Goal: Transaction & Acquisition: Purchase product/service

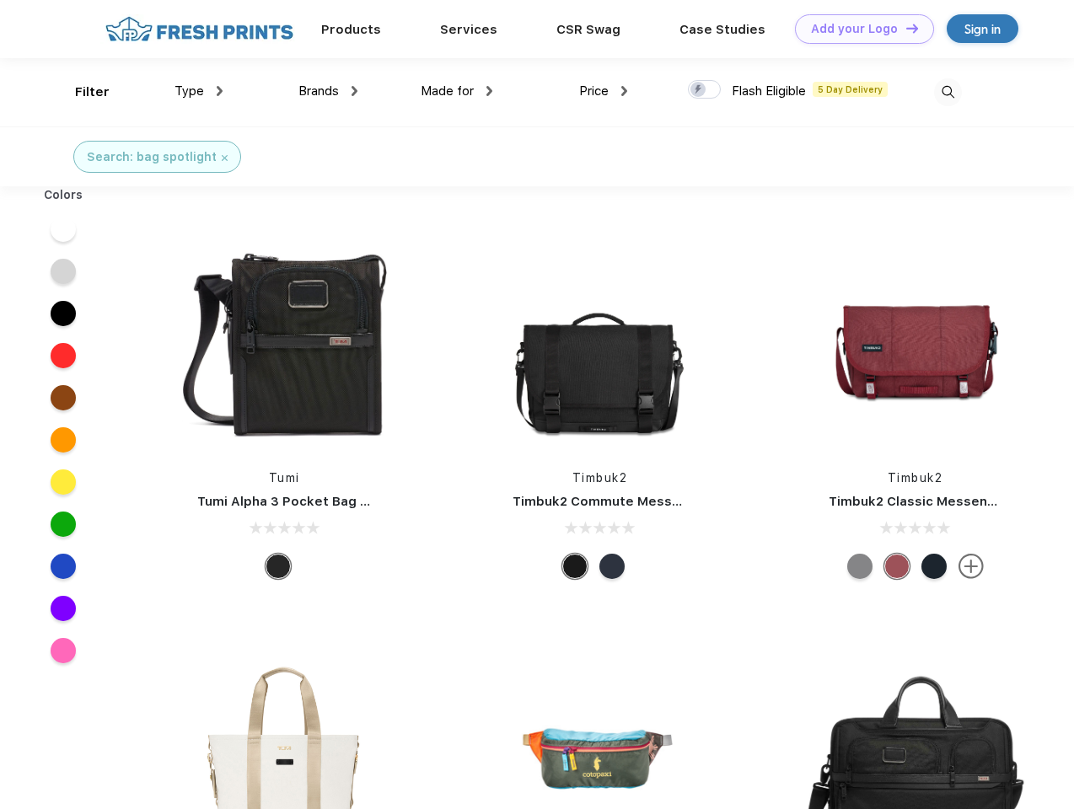
click at [858, 29] on link "Add your Logo Design Tool" at bounding box center [864, 28] width 139 height 29
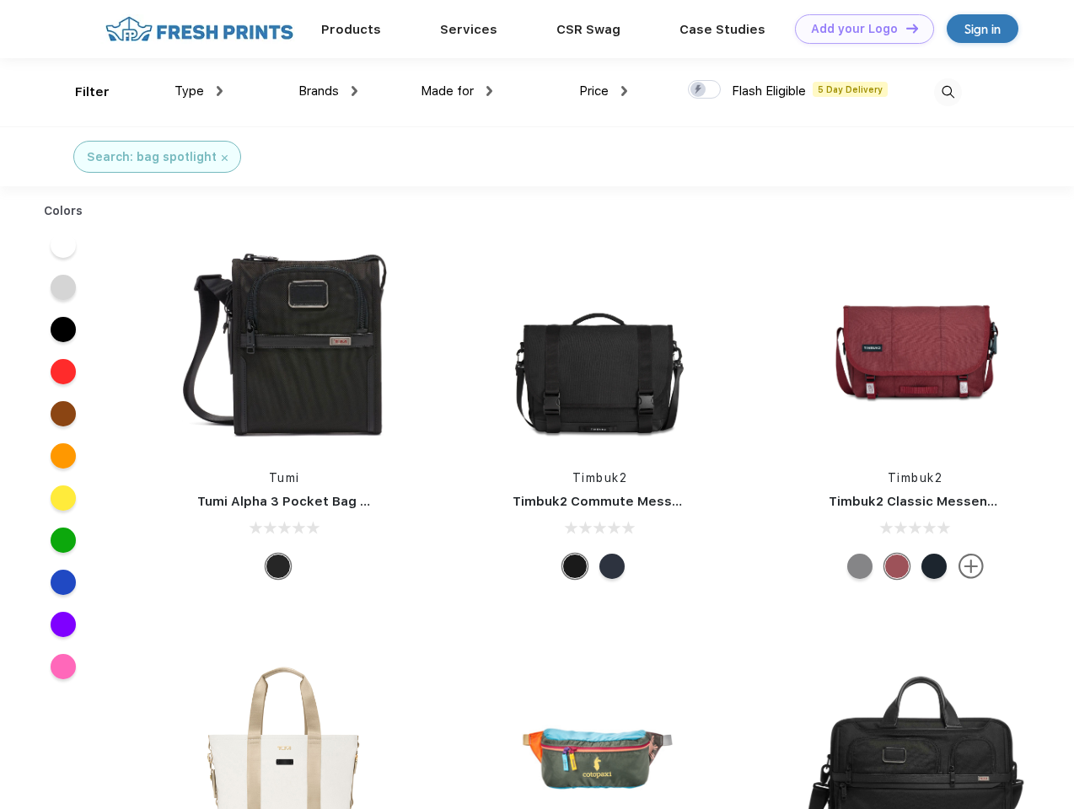
click at [0, 0] on div "Design Tool" at bounding box center [0, 0] width 0 height 0
click at [904, 28] on link "Add your Logo Design Tool" at bounding box center [864, 28] width 139 height 29
click at [81, 92] on div "Filter" at bounding box center [92, 92] width 35 height 19
click at [199, 91] on span "Type" at bounding box center [188, 90] width 29 height 15
click at [328, 91] on span "Brands" at bounding box center [318, 90] width 40 height 15
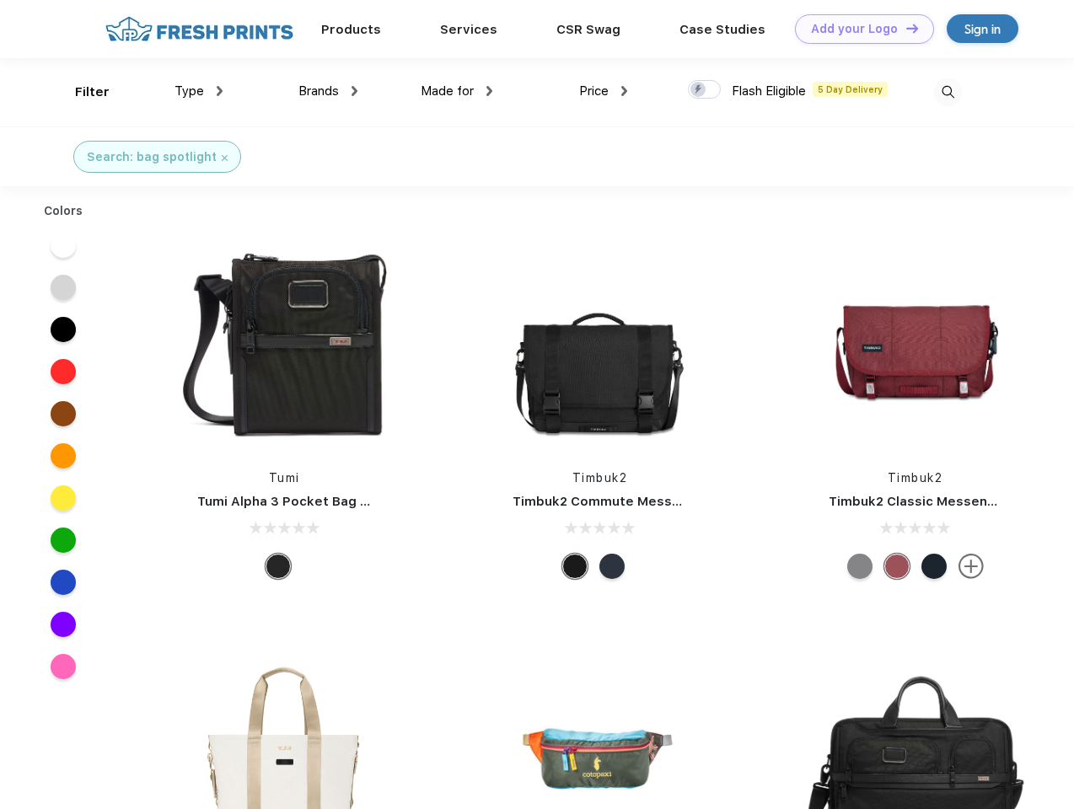
click at [457, 91] on span "Made for" at bounding box center [447, 90] width 53 height 15
click at [603, 91] on span "Price" at bounding box center [593, 90] width 29 height 15
click at [705, 90] on div at bounding box center [704, 89] width 33 height 19
click at [699, 90] on input "checkbox" at bounding box center [693, 84] width 11 height 11
click at [947, 92] on img at bounding box center [948, 92] width 28 height 28
